Goal: Transaction & Acquisition: Download file/media

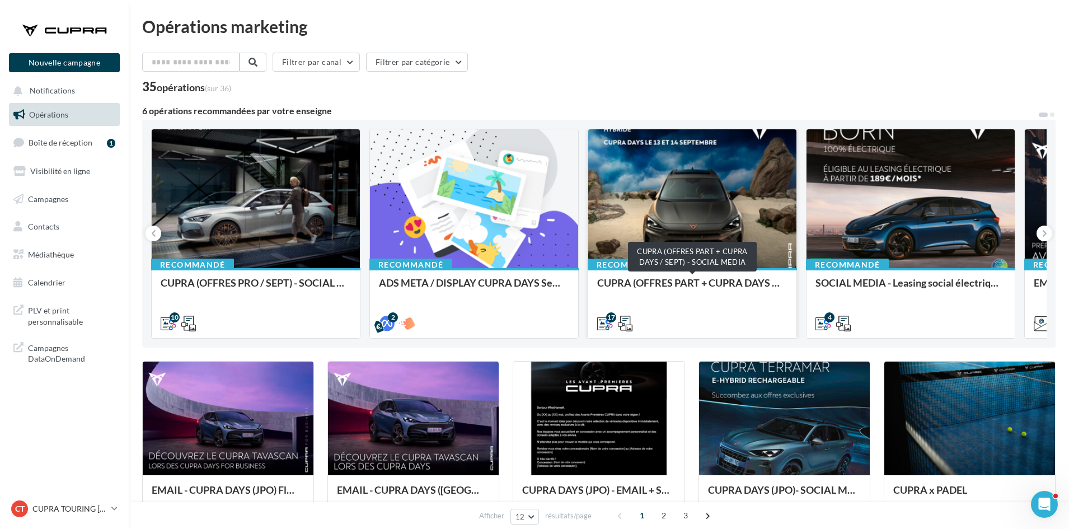
click at [645, 289] on div "CUPRA (OFFRES PART + CUPRA DAYS / SEPT) - SOCIAL MEDIA" at bounding box center [692, 288] width 190 height 22
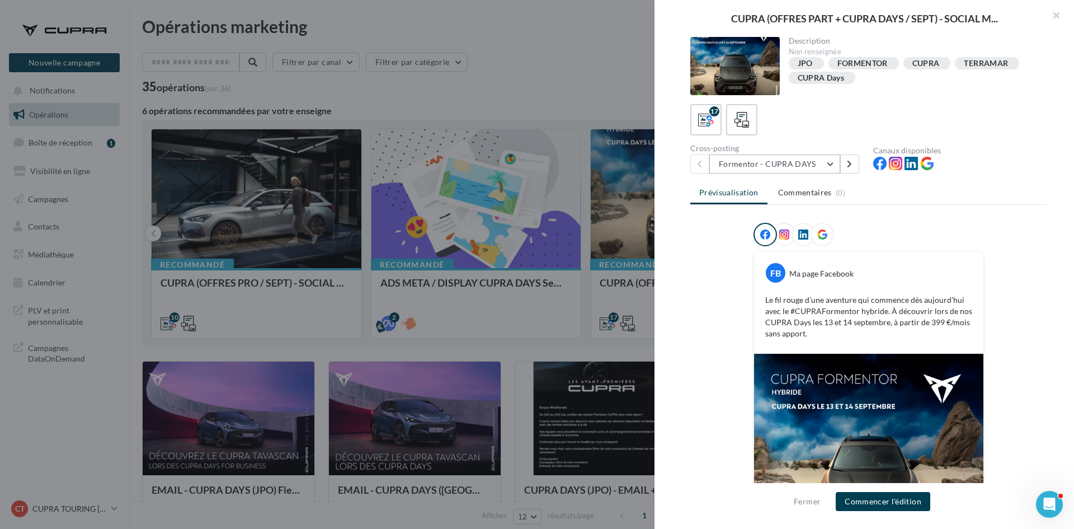
click at [786, 165] on button "Formentor - CUPRA DAYS" at bounding box center [775, 163] width 131 height 19
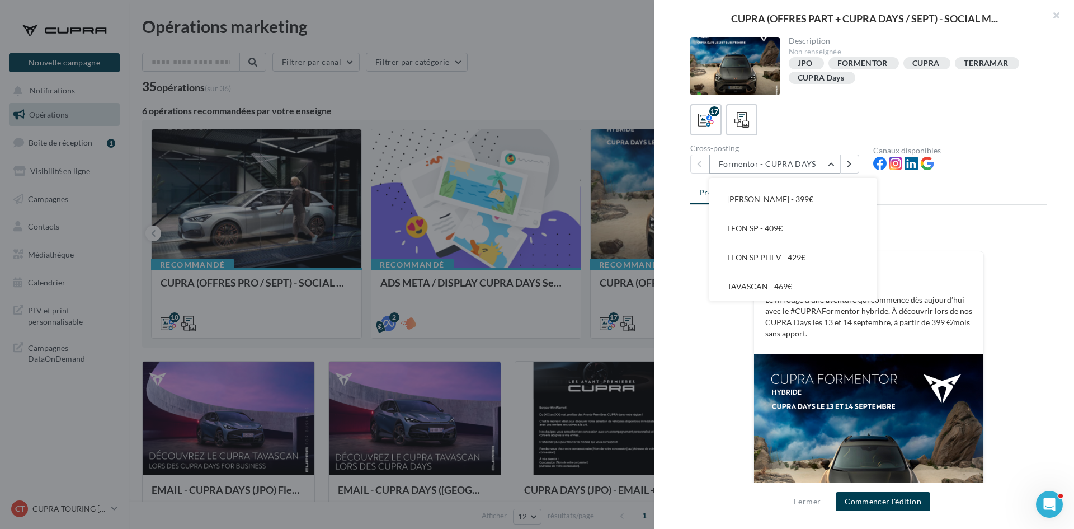
scroll to position [298, 0]
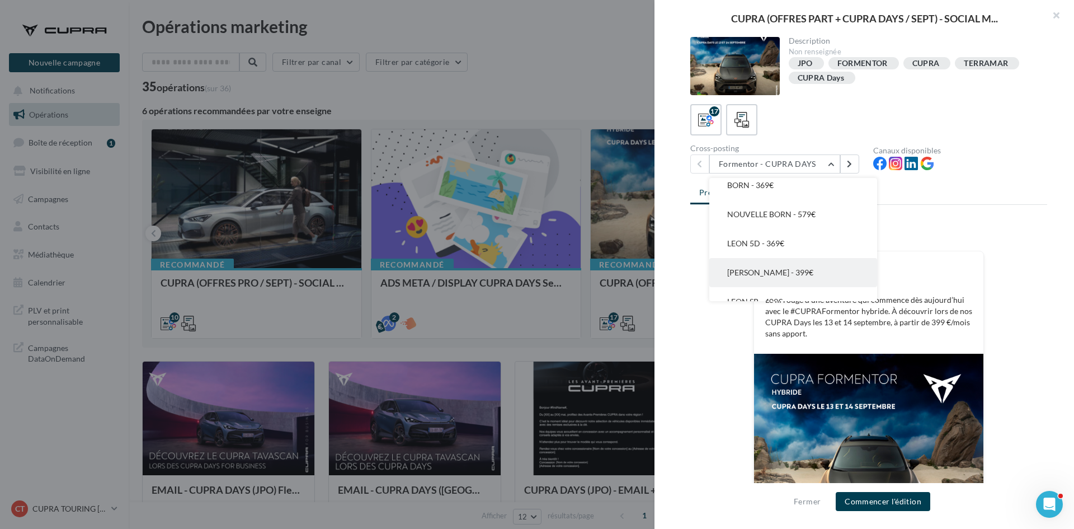
click at [791, 264] on button "[PERSON_NAME] - 399€" at bounding box center [794, 272] width 168 height 29
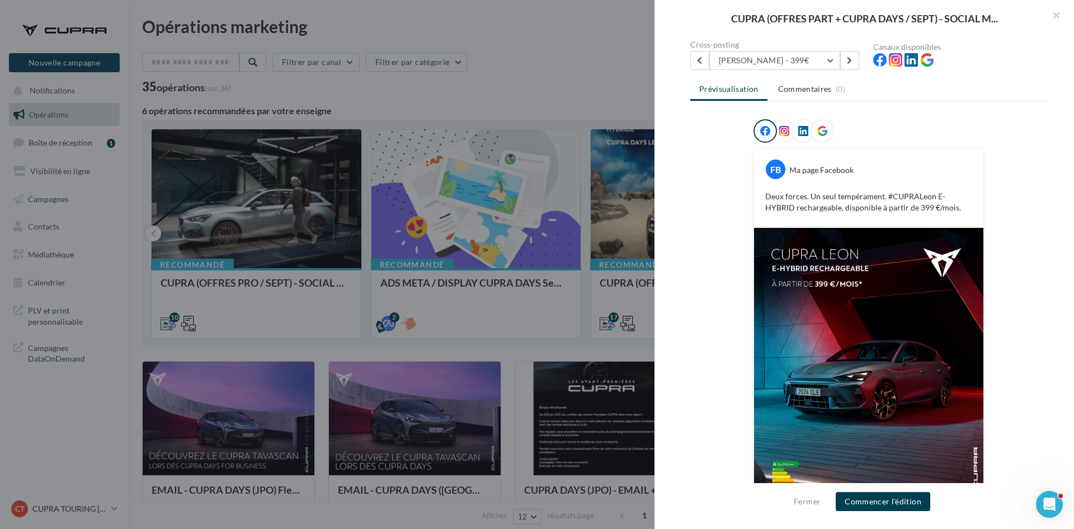
scroll to position [84, 0]
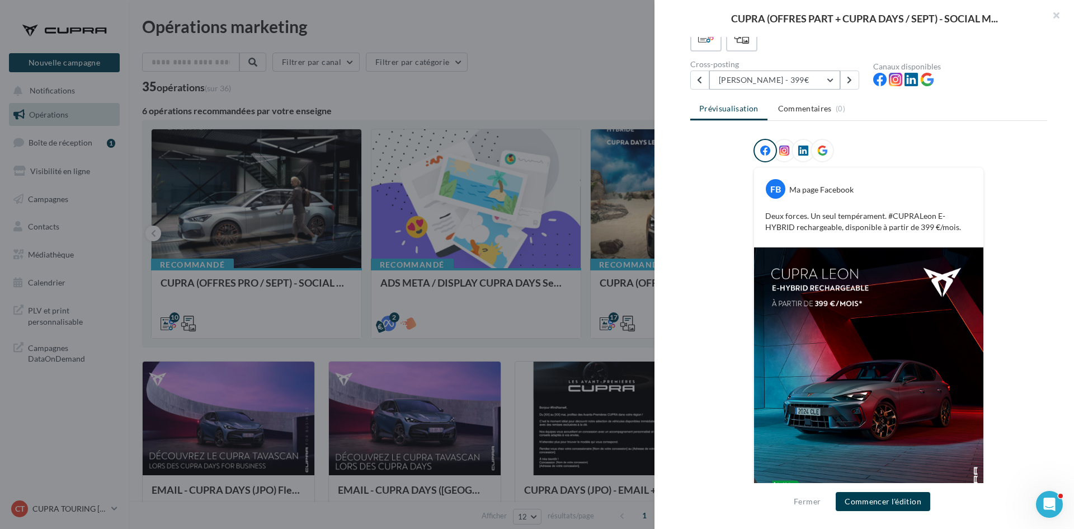
click at [799, 78] on button "[PERSON_NAME] - 399€" at bounding box center [775, 80] width 131 height 19
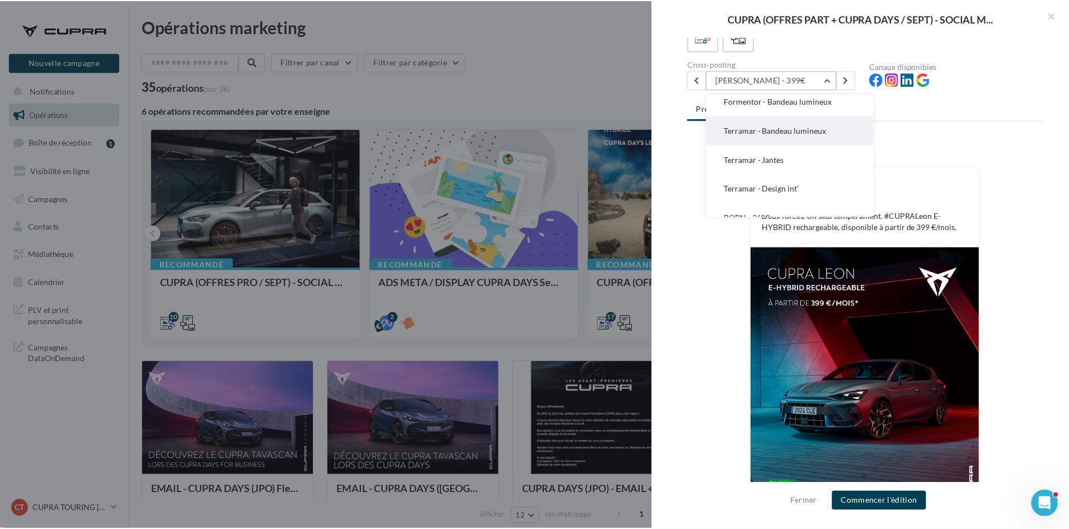
scroll to position [125, 0]
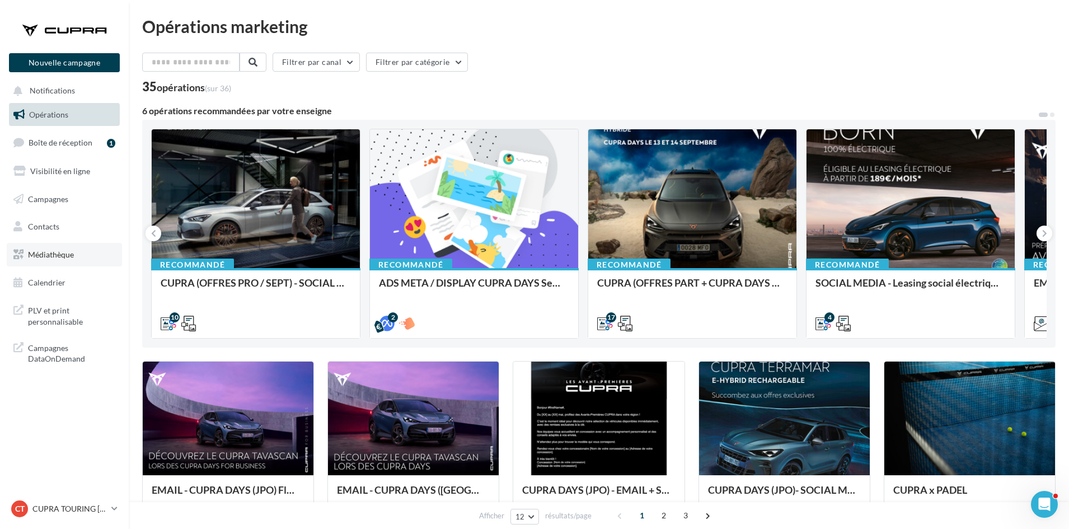
click at [71, 259] on link "Médiathèque" at bounding box center [64, 255] width 115 height 24
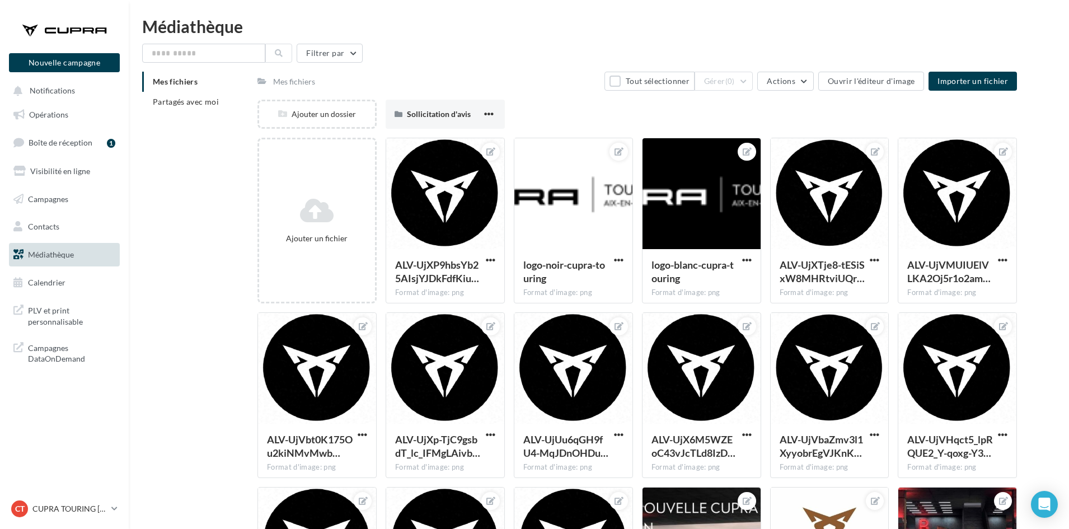
click at [190, 114] on div "Mes fichiers Partagés avec moi" at bounding box center [199, 96] width 115 height 49
click at [191, 107] on li "Partagés avec moi" at bounding box center [195, 102] width 106 height 20
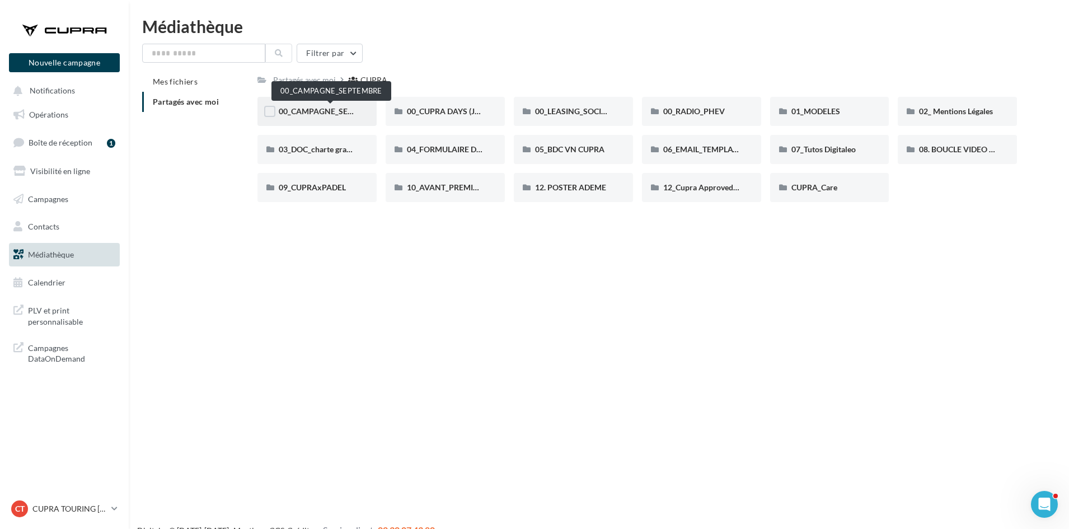
click at [317, 111] on span "00_CAMPAGNE_SEPTEMBRE" at bounding box center [331, 111] width 105 height 10
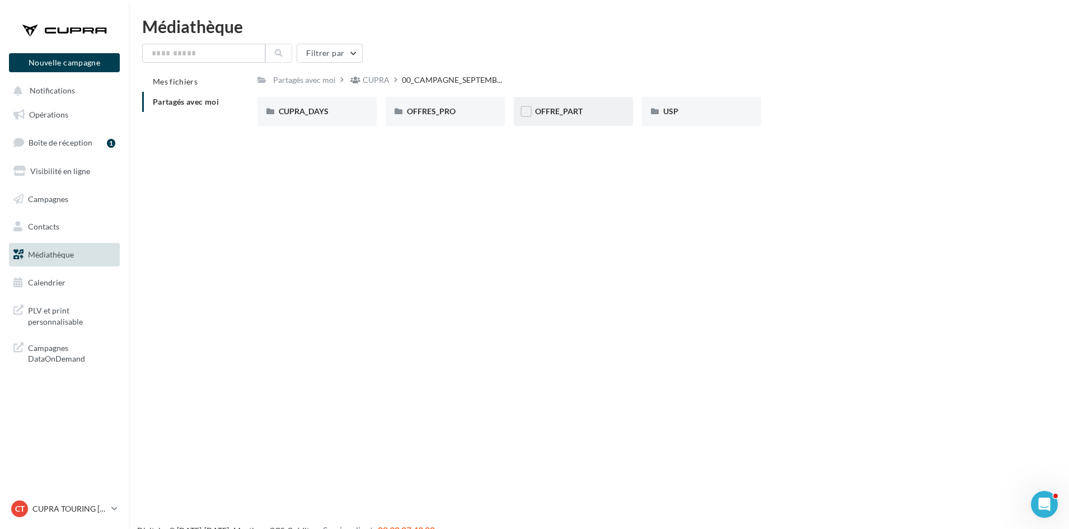
click at [586, 110] on div "OFFRE_PART" at bounding box center [573, 111] width 77 height 11
click at [309, 120] on div "BORN" at bounding box center [316, 111] width 119 height 29
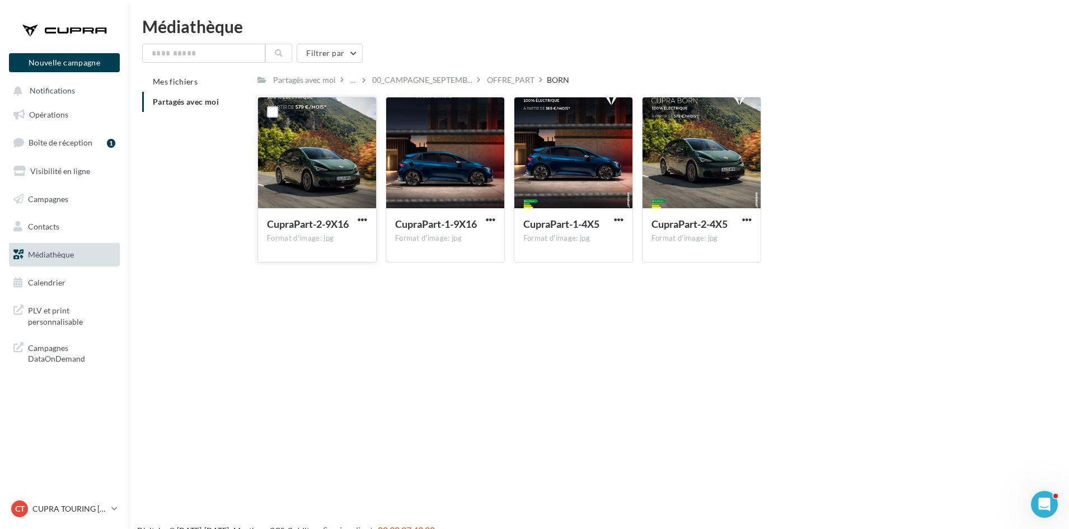
drag, startPoint x: 362, startPoint y: 219, endPoint x: 360, endPoint y: 226, distance: 6.9
click at [362, 219] on span "button" at bounding box center [363, 220] width 10 height 10
drag, startPoint x: 352, startPoint y: 252, endPoint x: 472, endPoint y: 229, distance: 122.5
click at [353, 251] on button "Télécharger" at bounding box center [313, 241] width 112 height 29
click at [491, 220] on span "button" at bounding box center [491, 220] width 10 height 10
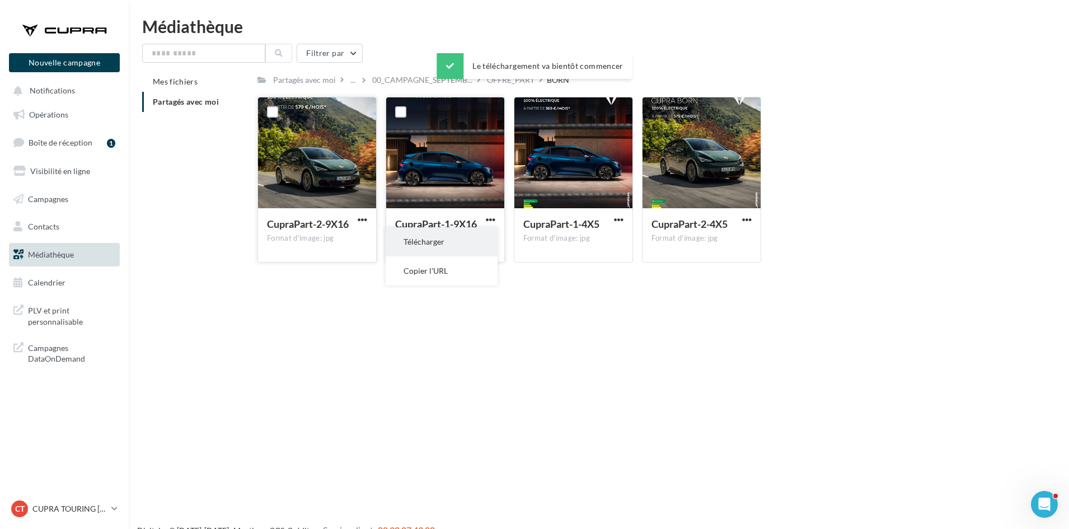
click at [472, 238] on button "Télécharger" at bounding box center [442, 241] width 112 height 29
drag, startPoint x: 621, startPoint y: 218, endPoint x: 617, endPoint y: 226, distance: 9.0
click at [621, 218] on span "button" at bounding box center [619, 220] width 10 height 10
drag, startPoint x: 608, startPoint y: 235, endPoint x: 620, endPoint y: 231, distance: 12.6
click at [610, 234] on button "Télécharger" at bounding box center [570, 241] width 112 height 29
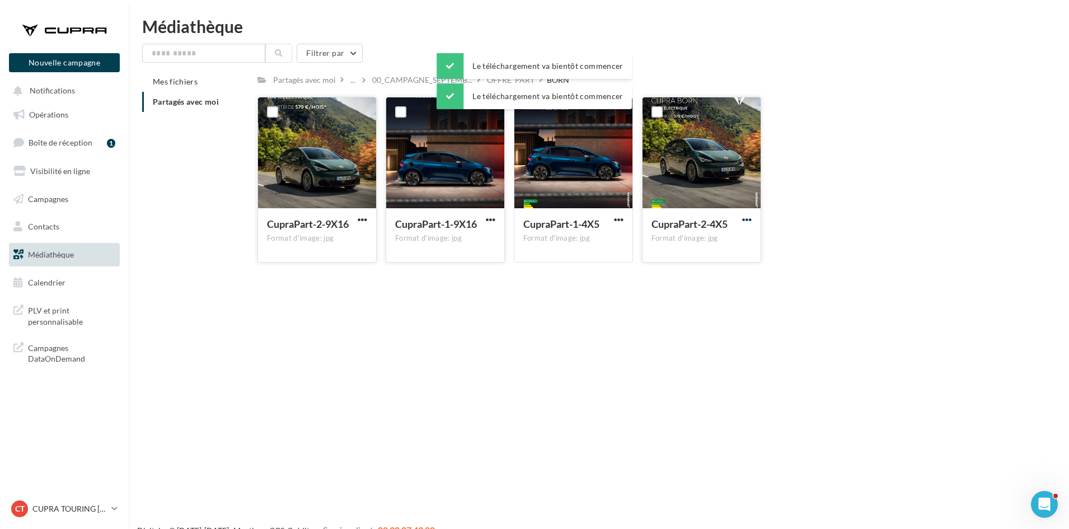
click at [749, 217] on span "button" at bounding box center [747, 220] width 10 height 10
drag, startPoint x: 746, startPoint y: 222, endPoint x: 716, endPoint y: 250, distance: 41.2
click at [719, 250] on button "Télécharger" at bounding box center [698, 241] width 112 height 29
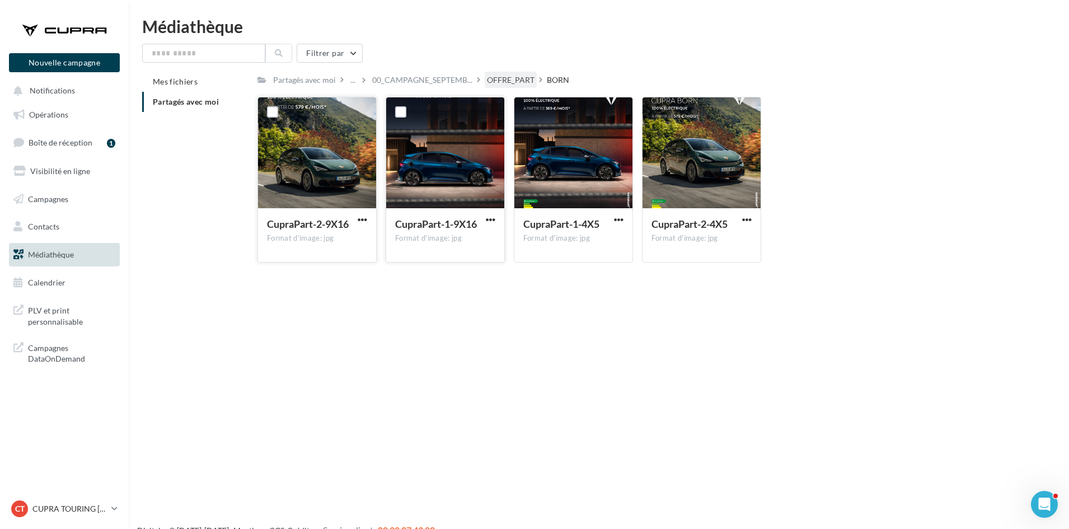
click at [513, 80] on div "OFFRE_PART" at bounding box center [511, 79] width 48 height 11
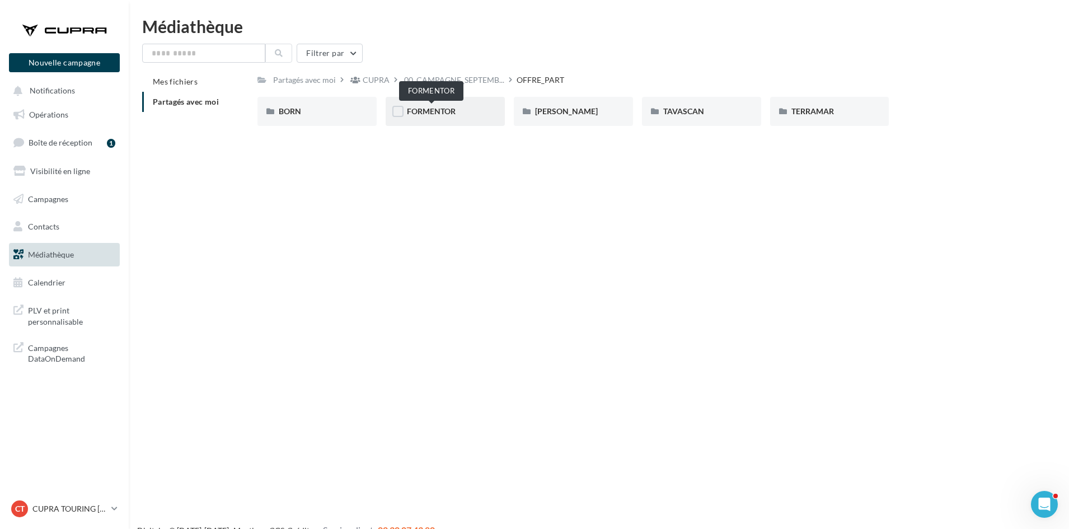
click at [451, 109] on span "FORMENTOR" at bounding box center [431, 111] width 49 height 10
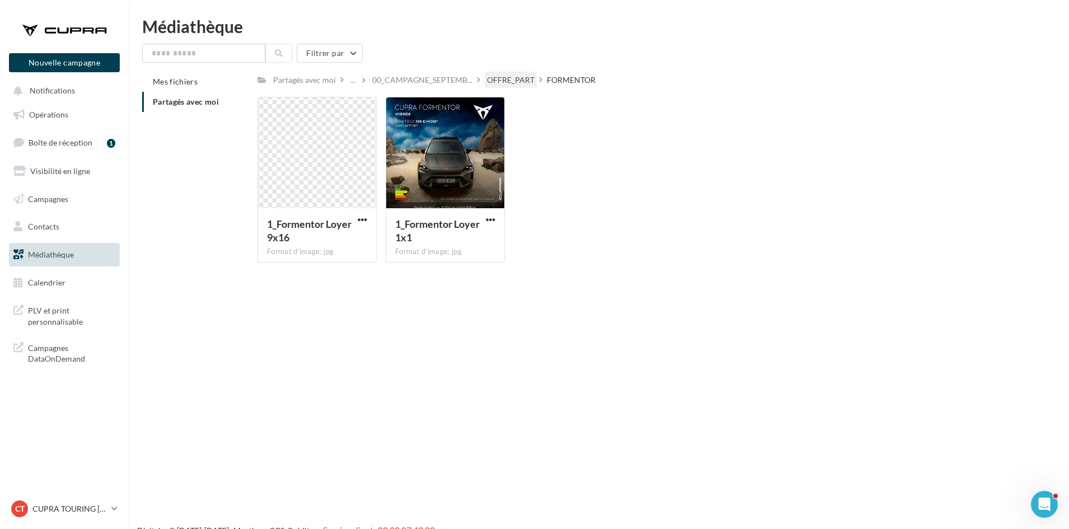
click at [510, 79] on div "OFFRE_PART" at bounding box center [511, 79] width 48 height 11
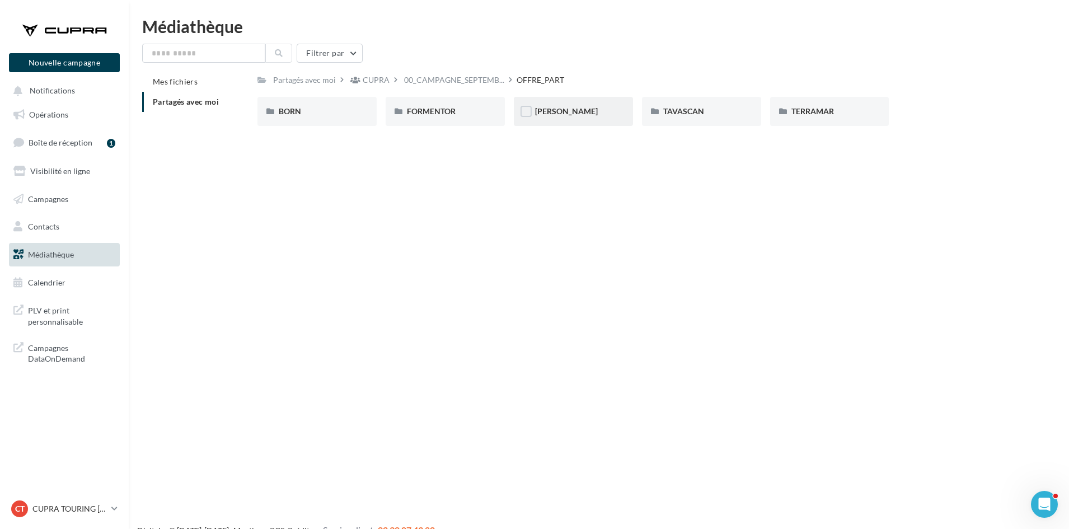
click at [592, 126] on div "BORN BORN FORMENTOR FORMENTOR LEON LEON TAVASCAN TAVASCAN TERRAMAR TERRAMAR" at bounding box center [641, 116] width 768 height 38
click at [591, 126] on div "LEON" at bounding box center [573, 111] width 119 height 29
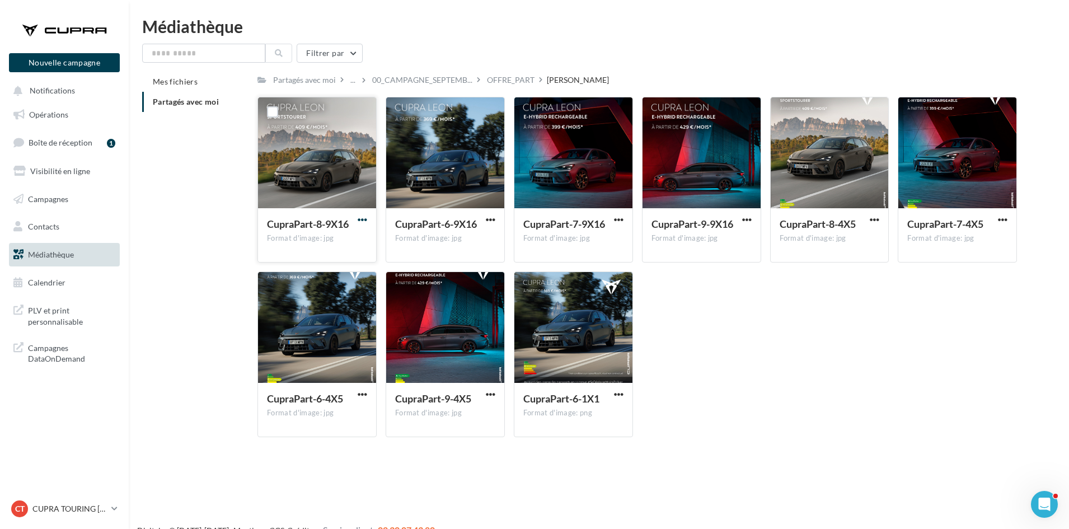
drag, startPoint x: 362, startPoint y: 218, endPoint x: 358, endPoint y: 223, distance: 6.4
click at [362, 218] on span "button" at bounding box center [363, 220] width 10 height 10
click at [345, 241] on button "Télécharger" at bounding box center [313, 241] width 112 height 29
drag, startPoint x: 618, startPoint y: 219, endPoint x: 614, endPoint y: 226, distance: 7.8
click at [617, 220] on span "button" at bounding box center [619, 220] width 10 height 10
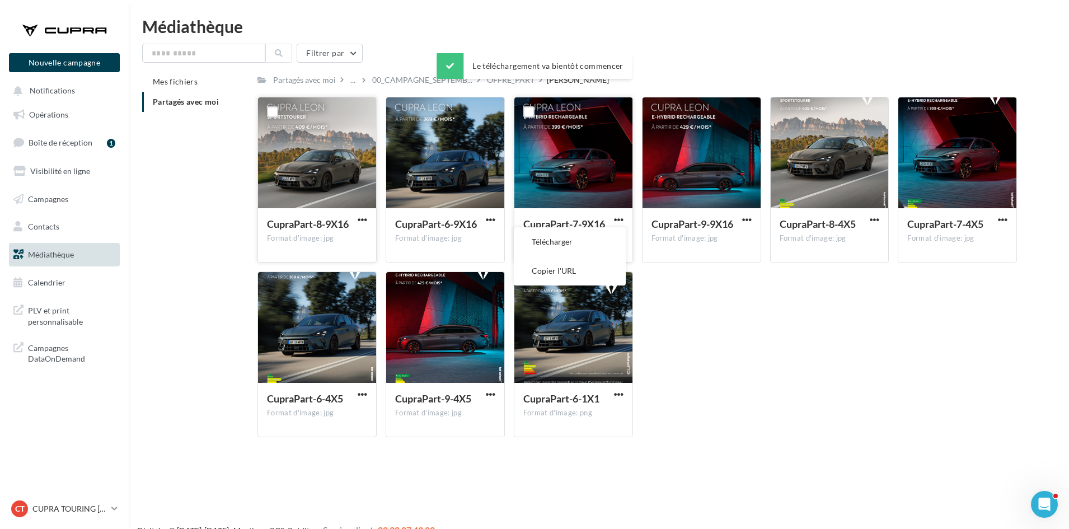
click at [610, 237] on button "Télécharger" at bounding box center [570, 241] width 112 height 29
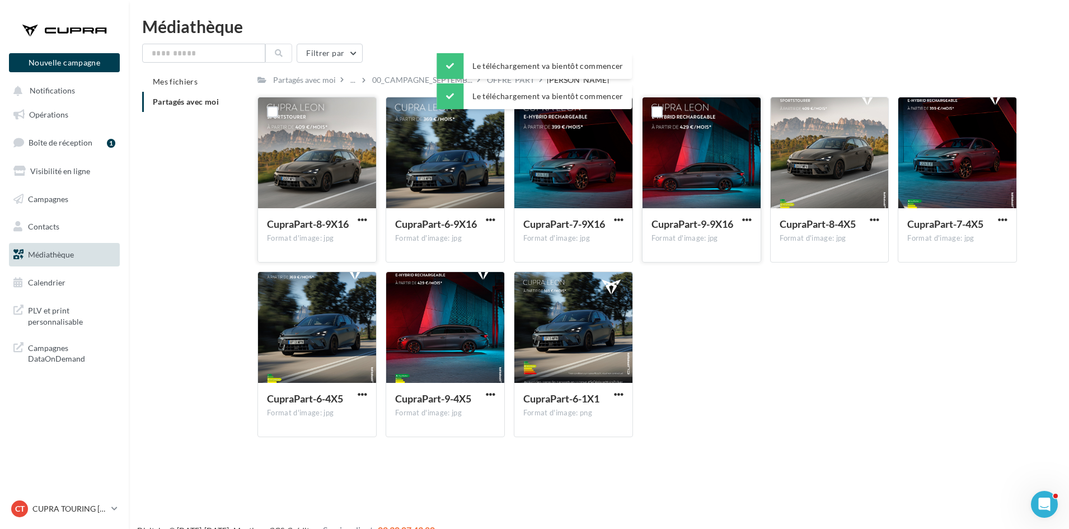
drag, startPoint x: 744, startPoint y: 219, endPoint x: 742, endPoint y: 226, distance: 7.1
click at [744, 219] on span "button" at bounding box center [747, 220] width 10 height 10
click at [737, 235] on button "Télécharger" at bounding box center [698, 241] width 112 height 29
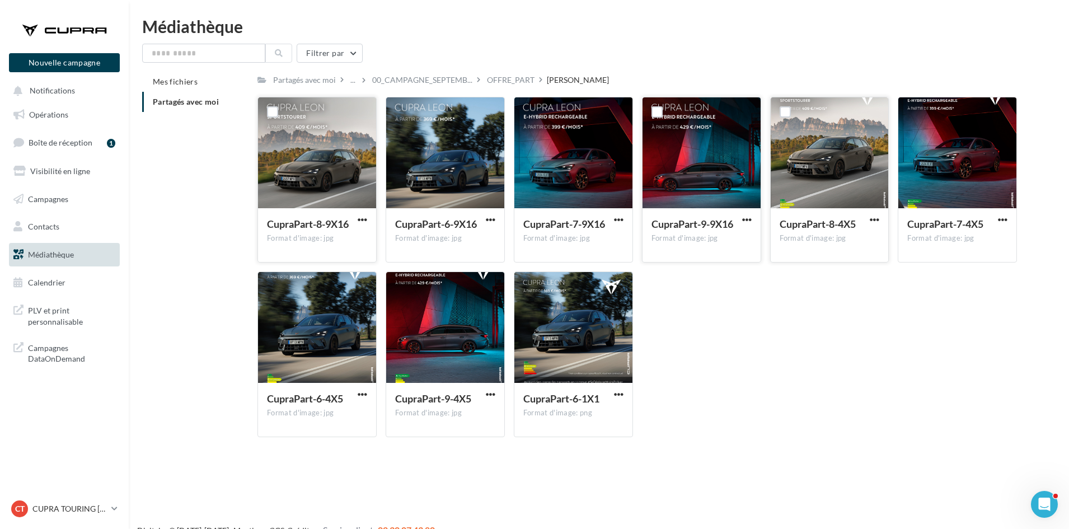
click at [877, 220] on span "button" at bounding box center [875, 220] width 10 height 10
drag, startPoint x: 874, startPoint y: 224, endPoint x: 999, endPoint y: 226, distance: 125.4
click at [860, 239] on button "Télécharger" at bounding box center [825, 241] width 112 height 29
click at [1001, 221] on span "button" at bounding box center [1003, 220] width 10 height 10
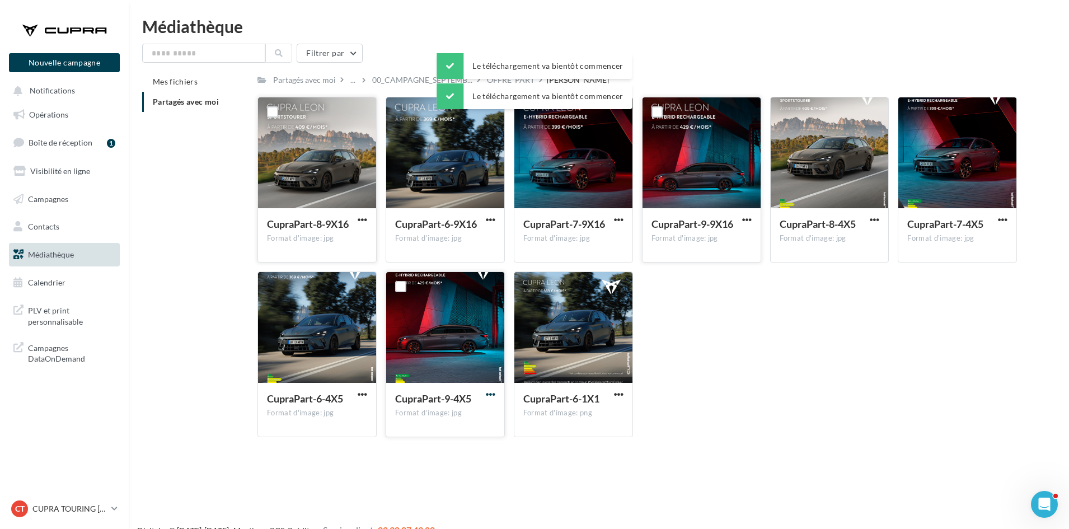
click at [490, 395] on span "button" at bounding box center [491, 394] width 10 height 10
drag, startPoint x: 488, startPoint y: 399, endPoint x: 605, endPoint y: 386, distance: 118.3
click at [487, 399] on div "Télécharger Copier l'URL" at bounding box center [491, 393] width 14 height 11
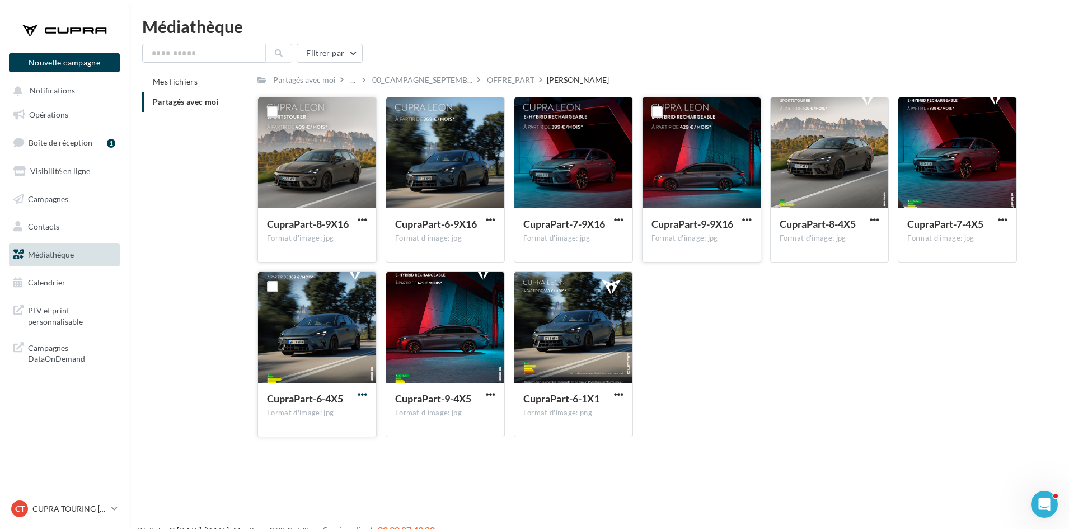
drag, startPoint x: 361, startPoint y: 392, endPoint x: 357, endPoint y: 396, distance: 5.9
click at [360, 392] on span "button" at bounding box center [363, 394] width 10 height 10
click at [342, 411] on button "Télécharger" at bounding box center [313, 416] width 112 height 29
click at [513, 82] on div "OFFRE_PART" at bounding box center [511, 79] width 48 height 11
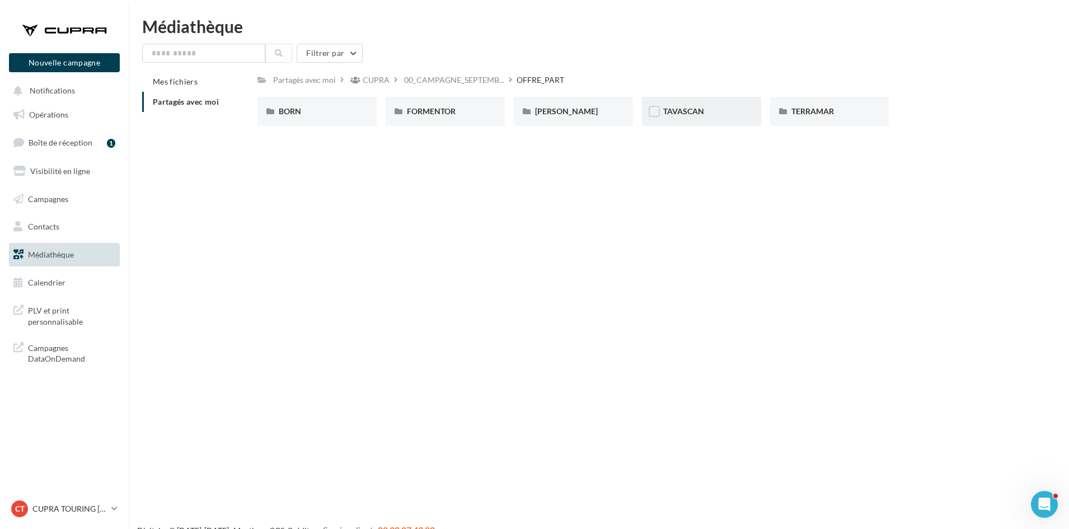
click at [721, 111] on div "TAVASCAN" at bounding box center [701, 111] width 77 height 11
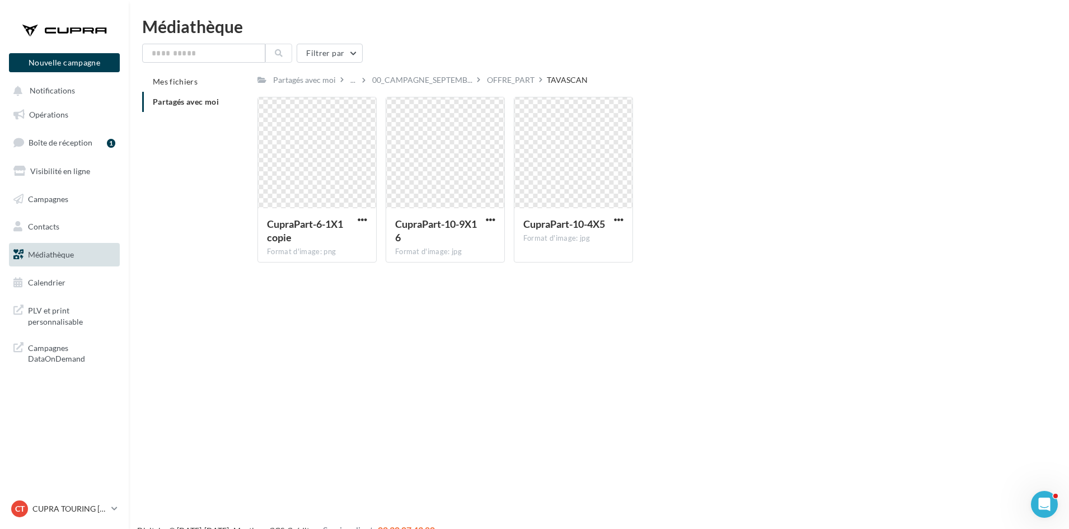
click at [513, 76] on div "OFFRE_PART" at bounding box center [511, 79] width 48 height 11
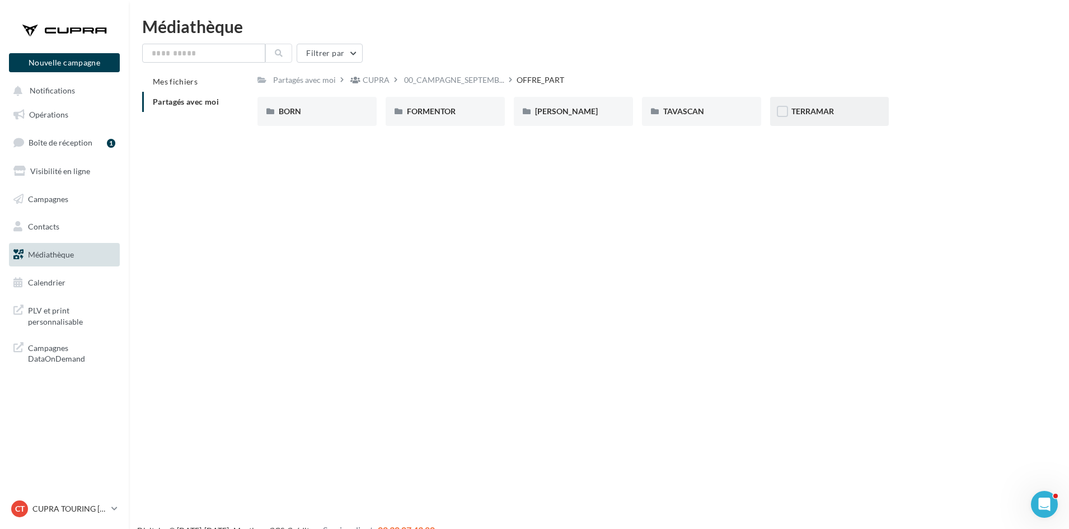
click at [810, 105] on div "TERRAMAR" at bounding box center [829, 111] width 119 height 29
